Goal: Check status

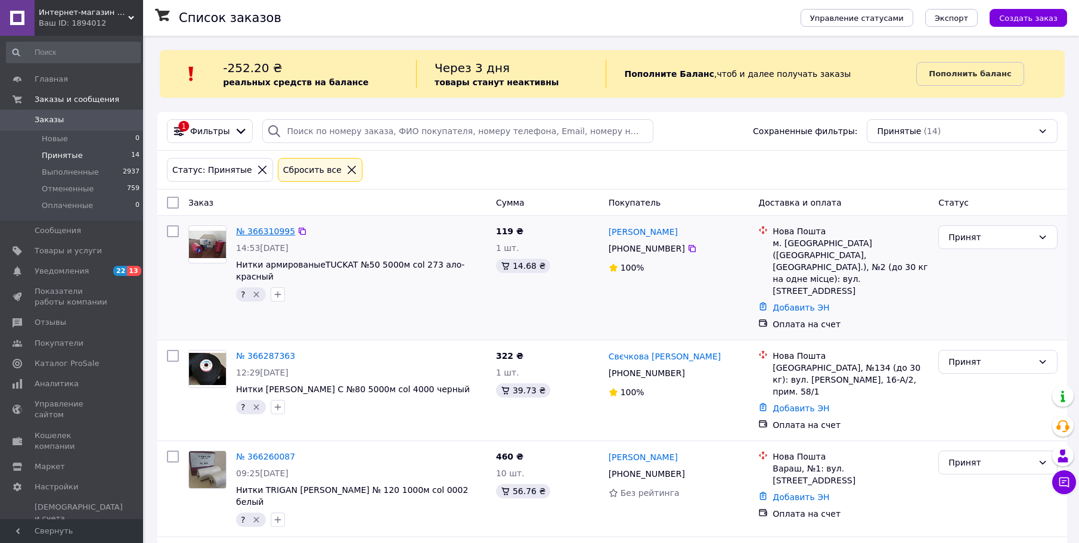
click at [252, 231] on link "№ 366310995" at bounding box center [265, 231] width 59 height 10
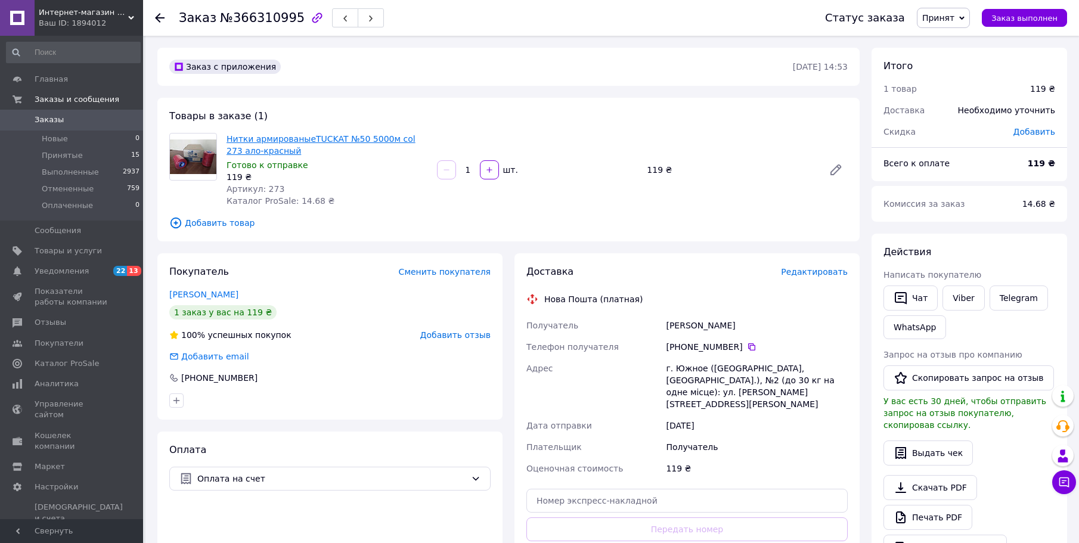
click at [358, 138] on link "Нитки армированыеTUCKAT №50 5000м col 273 ало-красный" at bounding box center [320, 144] width 189 height 21
click at [158, 19] on icon at bounding box center [160, 18] width 10 height 10
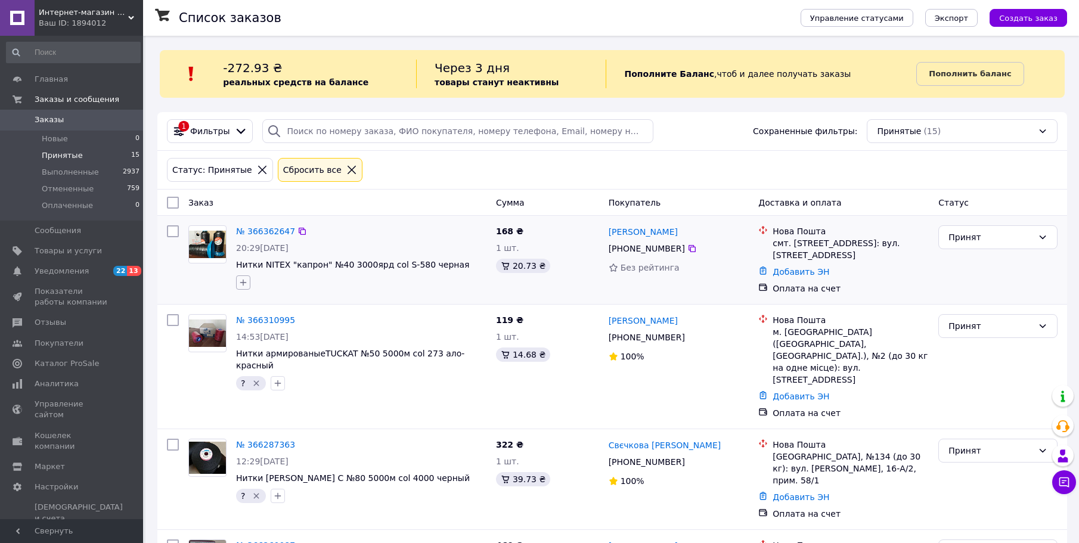
click at [243, 285] on icon "button" at bounding box center [243, 283] width 7 height 7
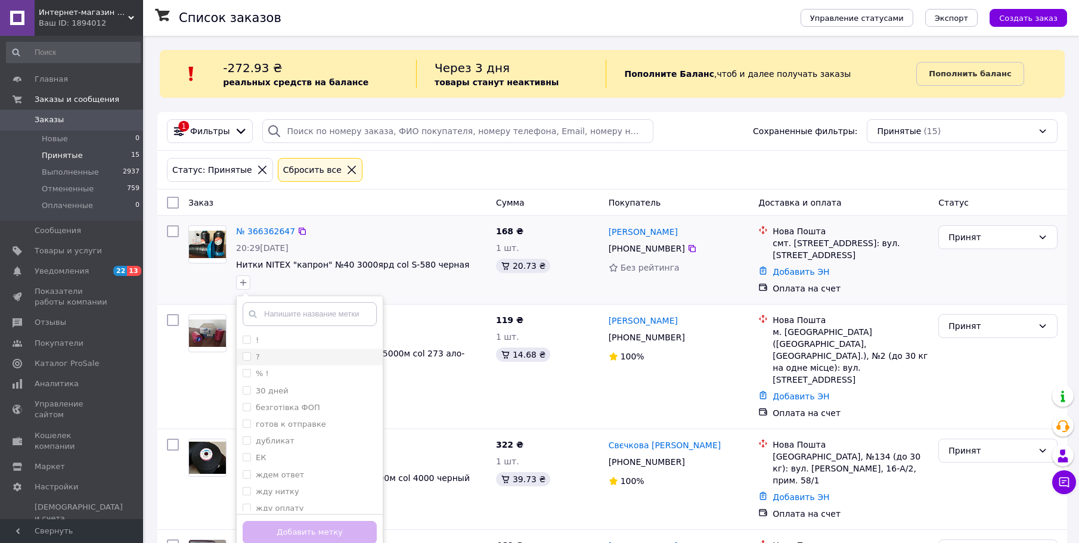
click at [268, 359] on div "?" at bounding box center [310, 357] width 134 height 11
checkbox input "true"
click at [298, 534] on button "Добавить метку" at bounding box center [310, 532] width 134 height 23
